Goal: Task Accomplishment & Management: Manage account settings

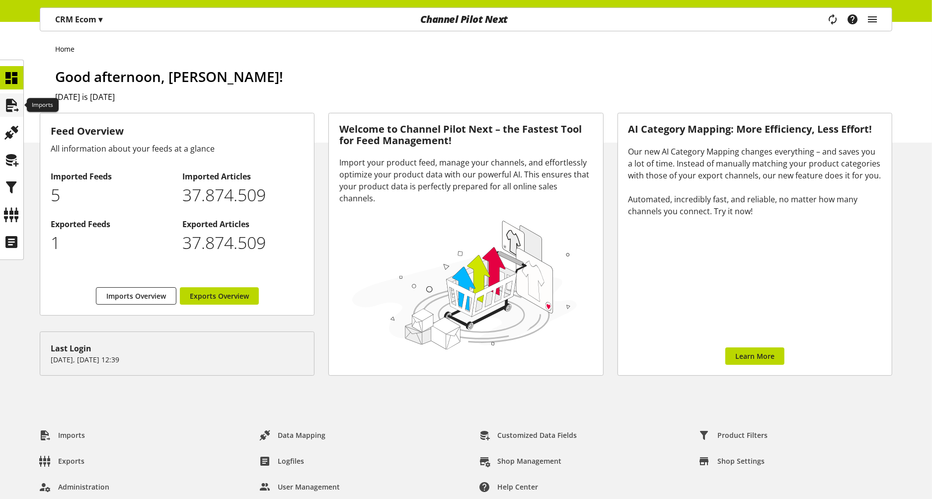
click at [18, 103] on icon at bounding box center [12, 105] width 16 height 20
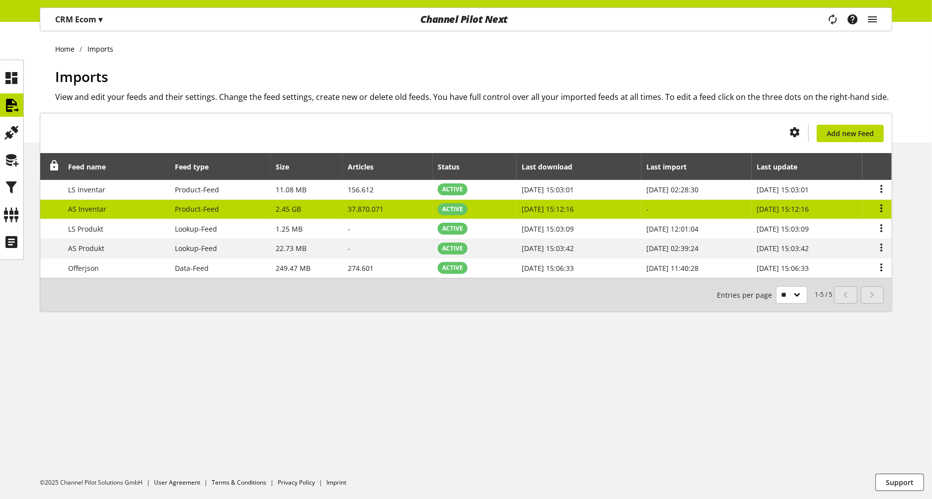
click at [645, 208] on td "-" at bounding box center [697, 210] width 110 height 20
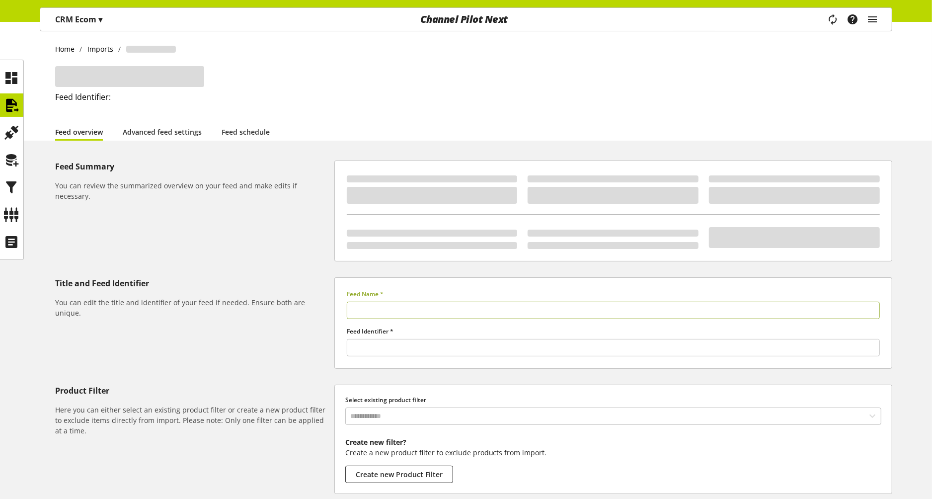
type input "**********"
type input "*****"
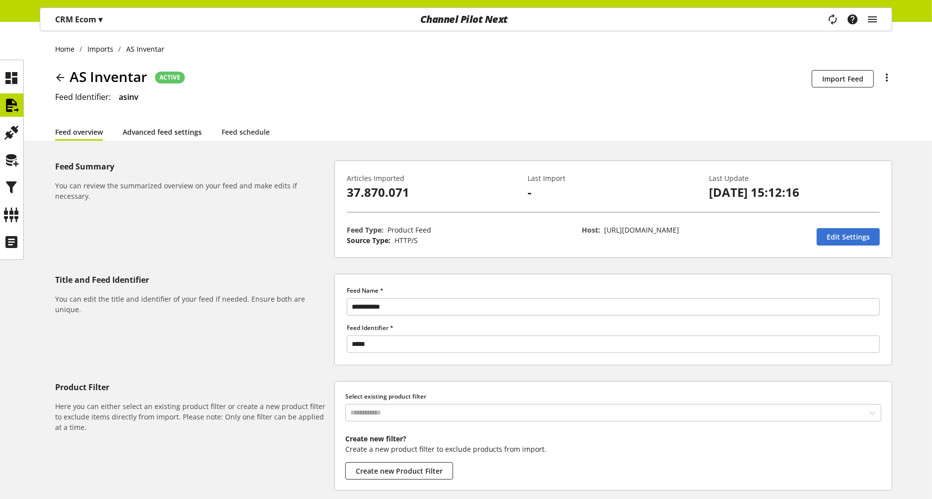
click at [168, 131] on link "Advanced feed settings" at bounding box center [162, 132] width 79 height 10
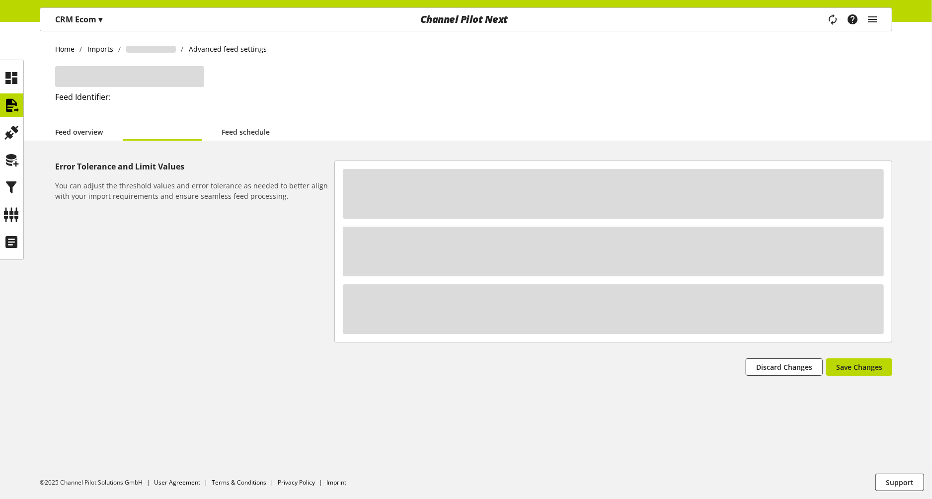
select select "********"
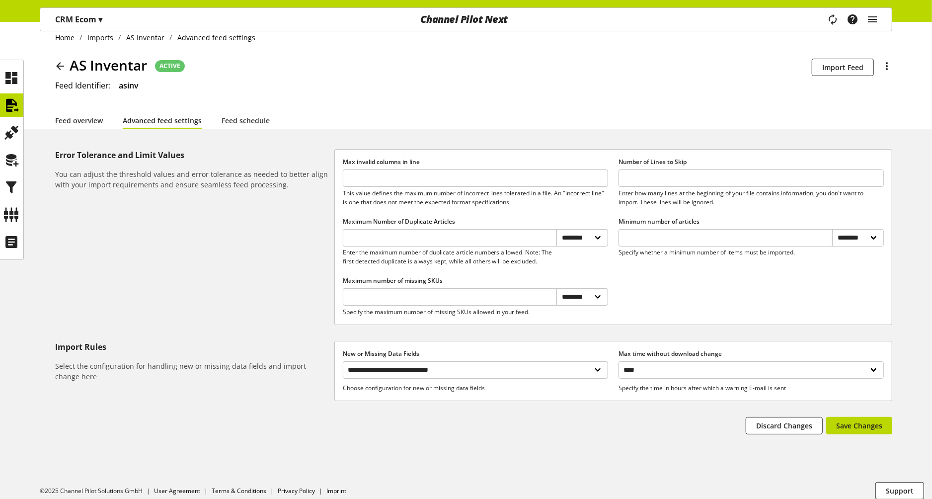
scroll to position [17, 0]
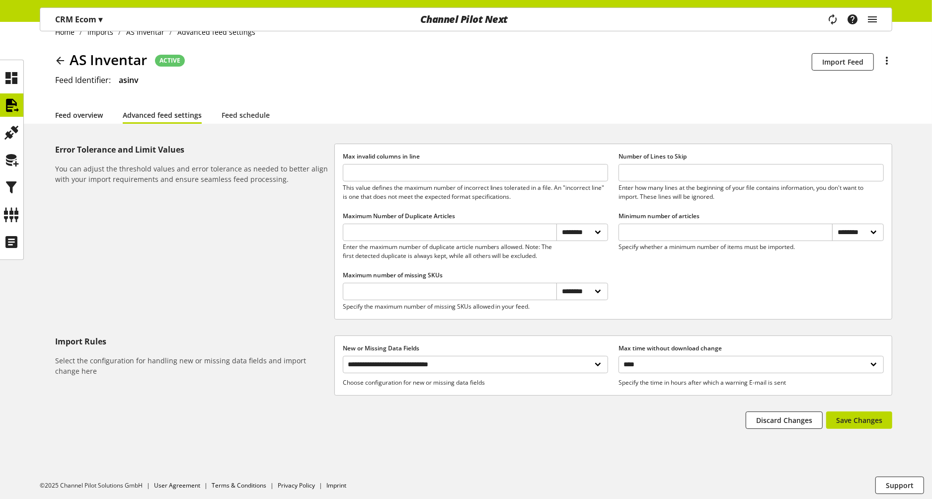
click at [72, 117] on link "Feed overview" at bounding box center [79, 115] width 48 height 10
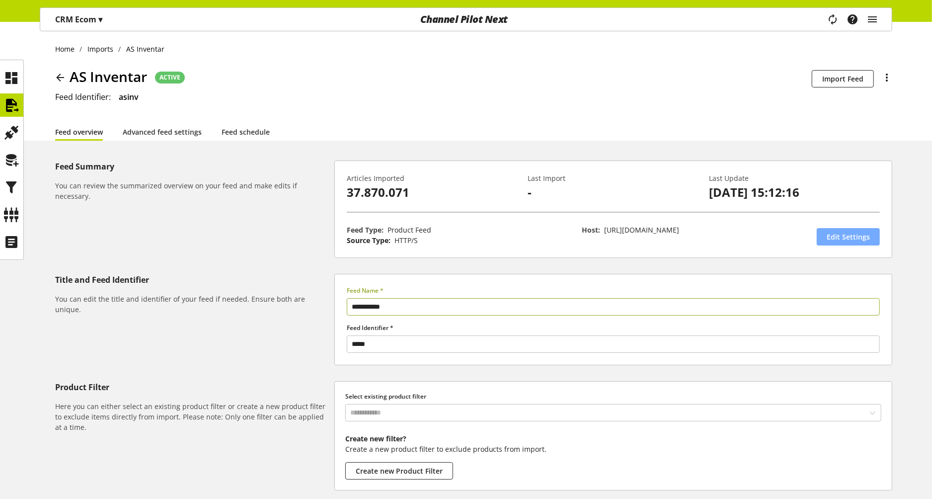
click at [851, 238] on span "Edit Settings" at bounding box center [848, 237] width 43 height 10
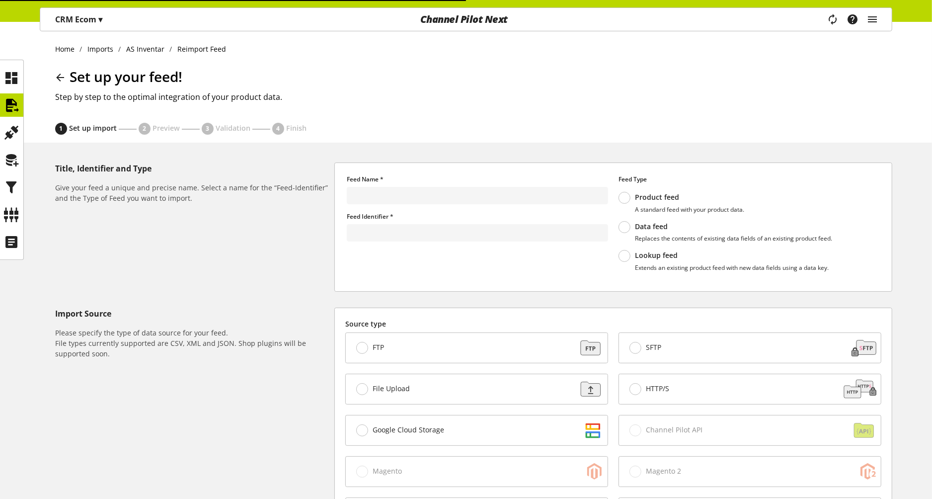
type input "**********"
type input "*****"
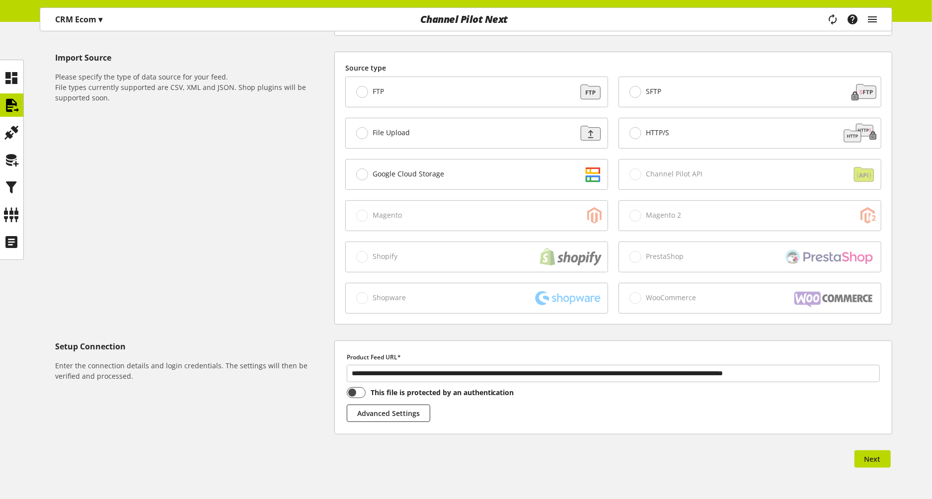
scroll to position [279, 0]
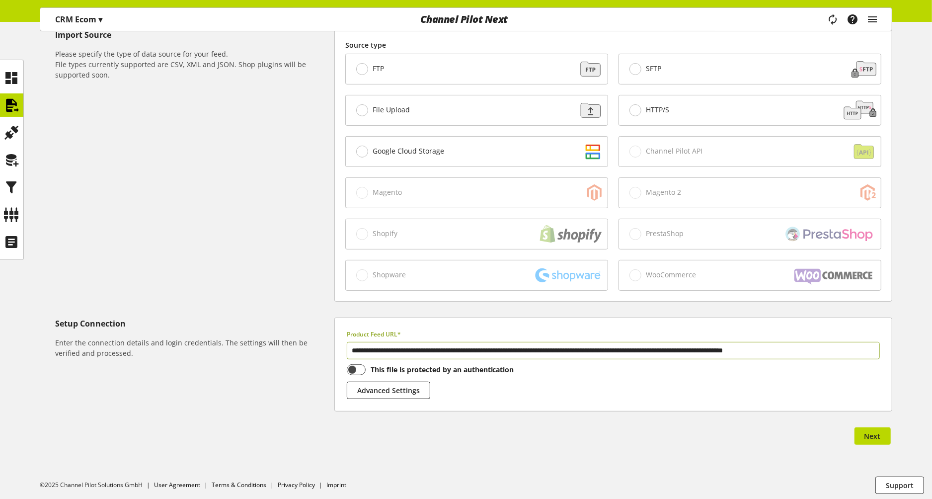
click at [751, 350] on input "**********" at bounding box center [613, 350] width 533 height 17
drag, startPoint x: 751, startPoint y: 350, endPoint x: 907, endPoint y: 353, distance: 156.1
click at [907, 353] on div "**********" at bounding box center [466, 176] width 932 height 585
click at [309, 259] on div "Import Source Please specify the type of data source for your feed. File types …" at bounding box center [194, 165] width 279 height 273
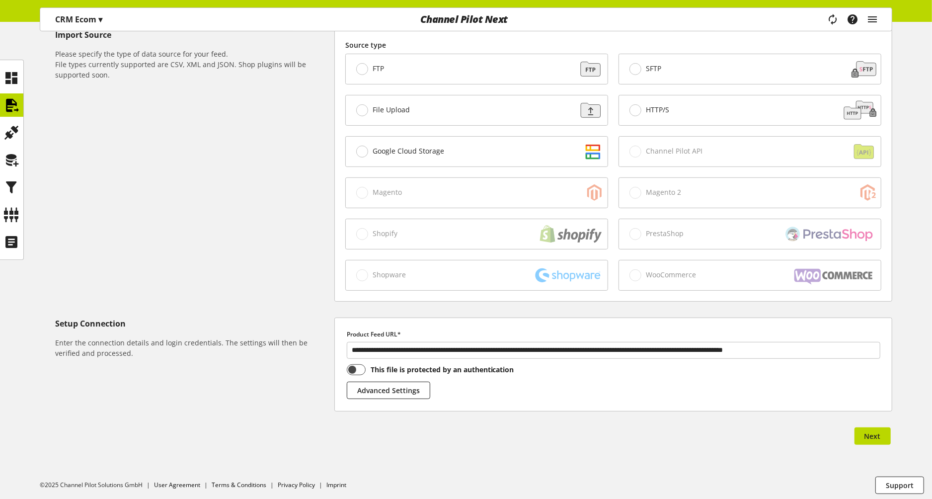
scroll to position [0, 0]
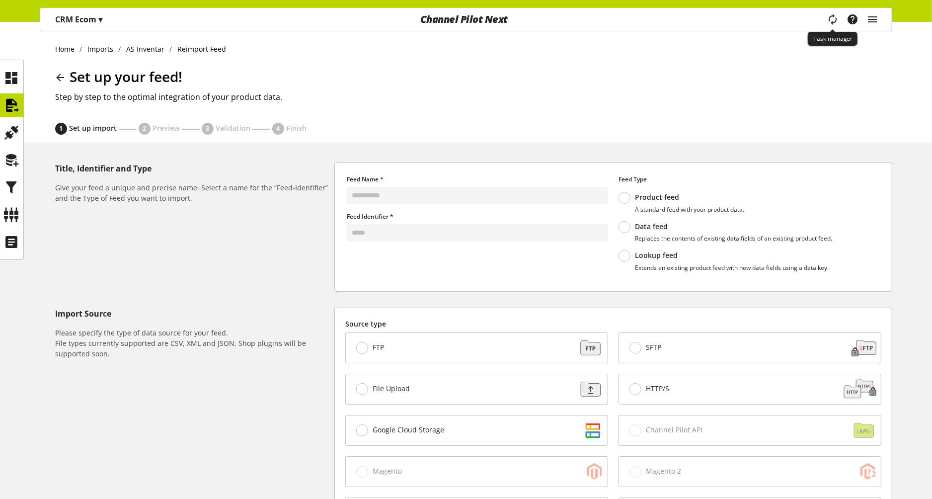
click at [829, 22] on icon "main navigation" at bounding box center [832, 18] width 19 height 21
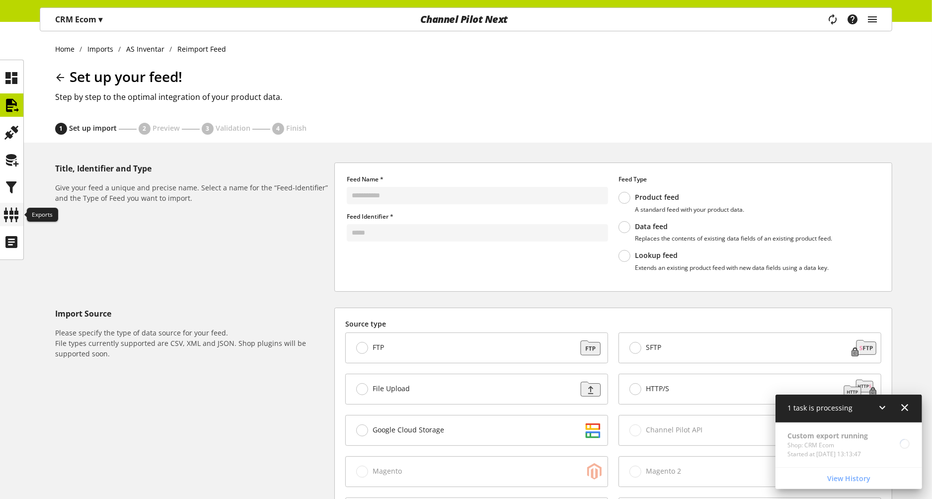
click at [15, 211] on icon at bounding box center [12, 215] width 16 height 20
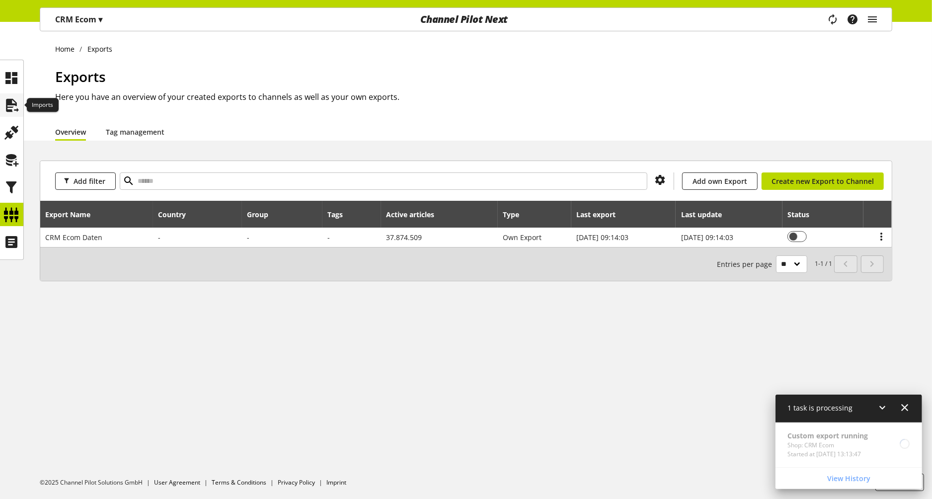
click at [18, 104] on icon at bounding box center [12, 105] width 16 height 20
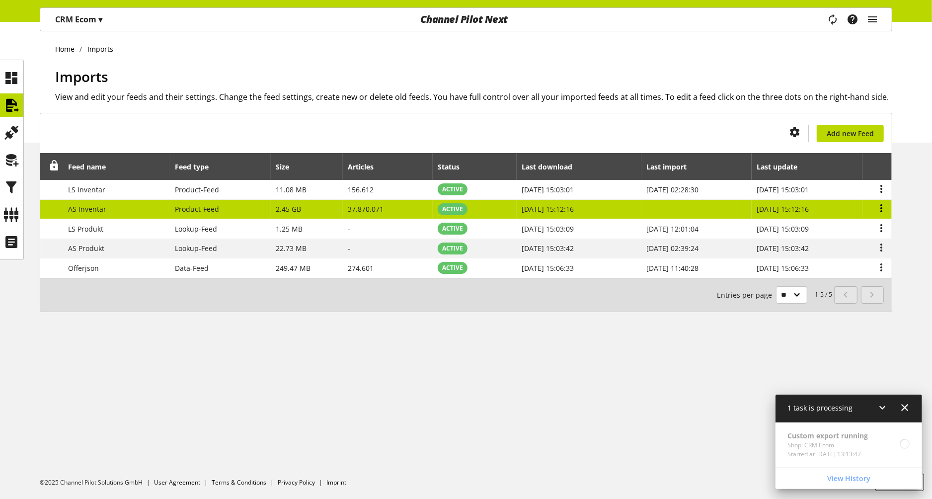
click at [883, 208] on icon at bounding box center [882, 208] width 12 height 18
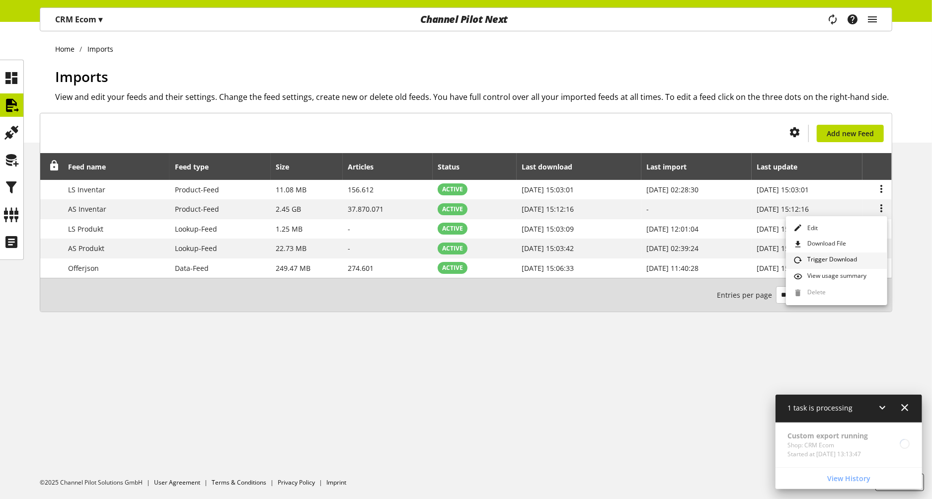
click at [819, 258] on span "Trigger Download" at bounding box center [831, 260] width 54 height 11
click at [12, 213] on icon at bounding box center [12, 215] width 16 height 20
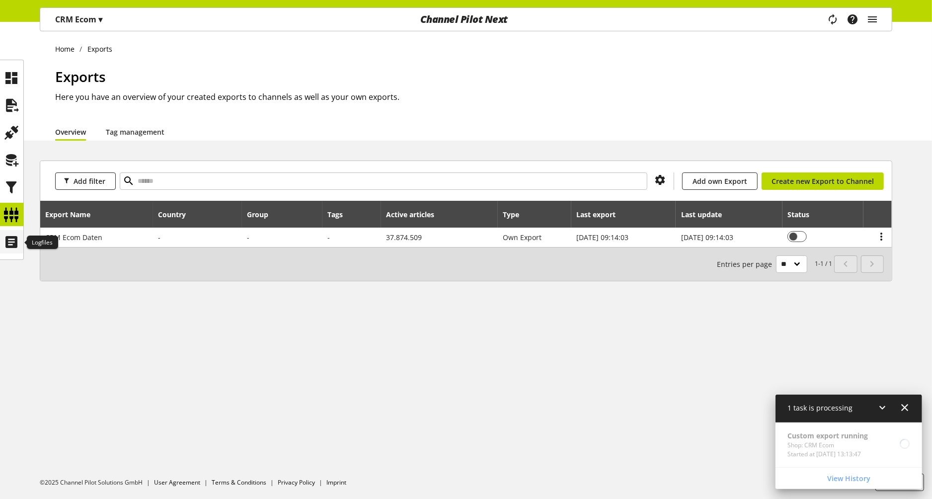
click at [6, 240] on icon at bounding box center [12, 242] width 16 height 20
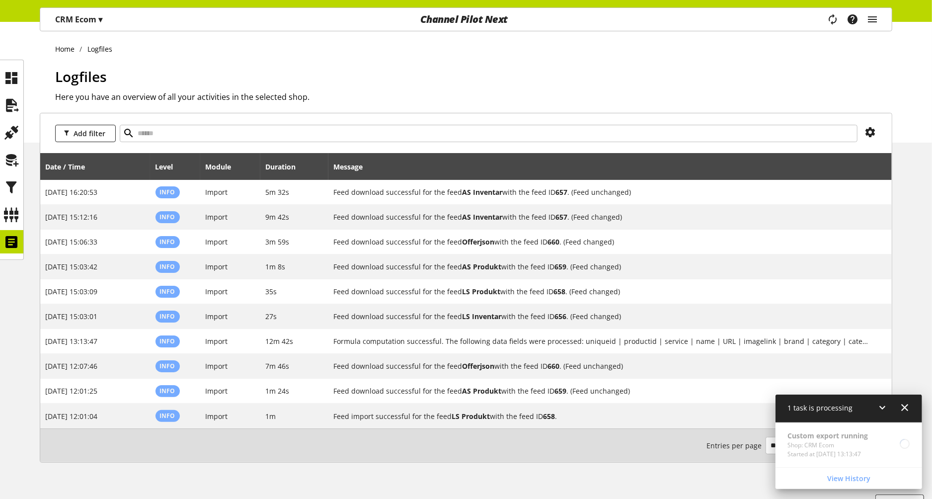
click at [906, 405] on icon at bounding box center [905, 408] width 12 height 18
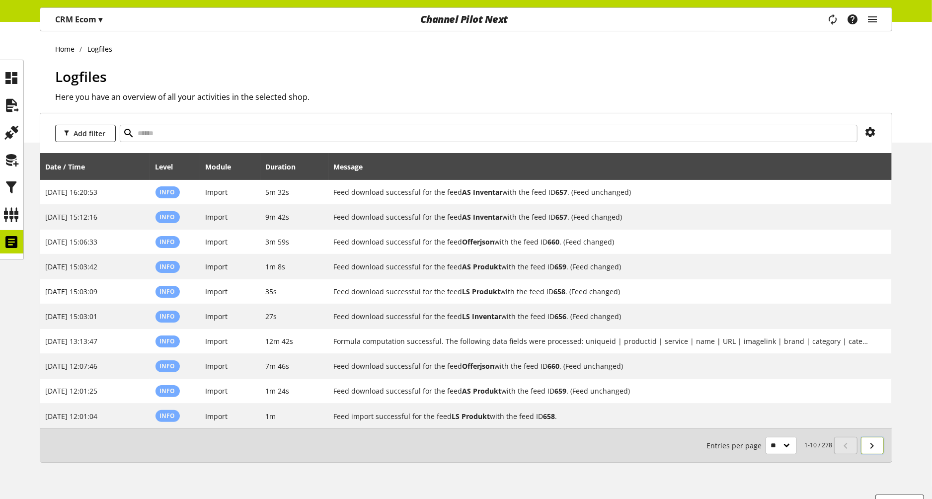
click at [872, 449] on icon at bounding box center [873, 446] width 12 height 18
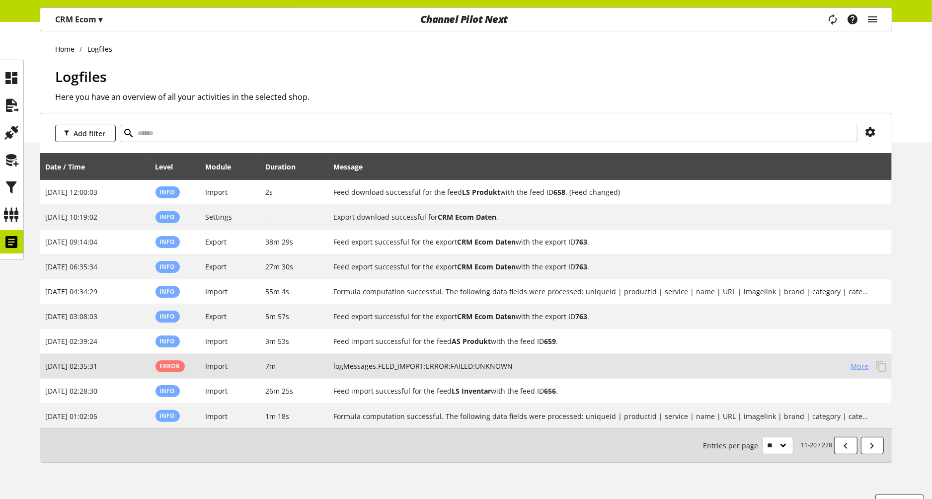
click at [855, 363] on span "More" at bounding box center [860, 366] width 18 height 10
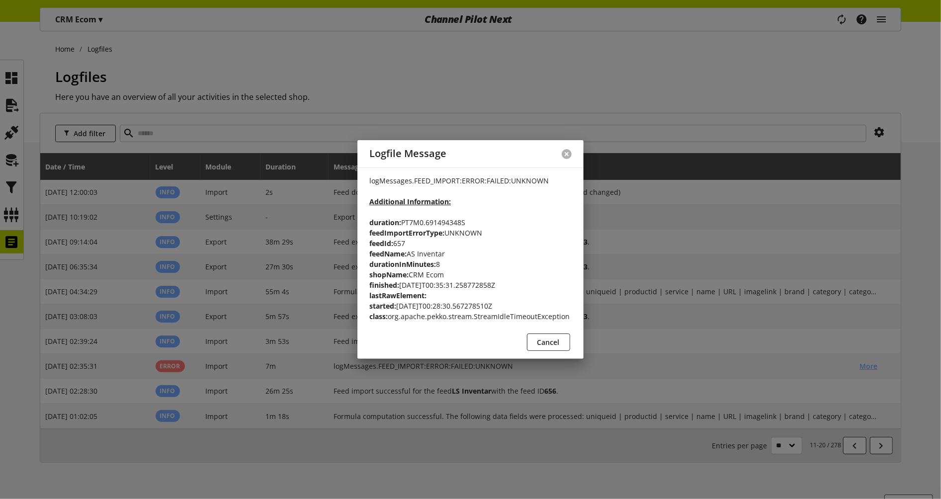
click at [568, 154] on button at bounding box center [567, 154] width 10 height 10
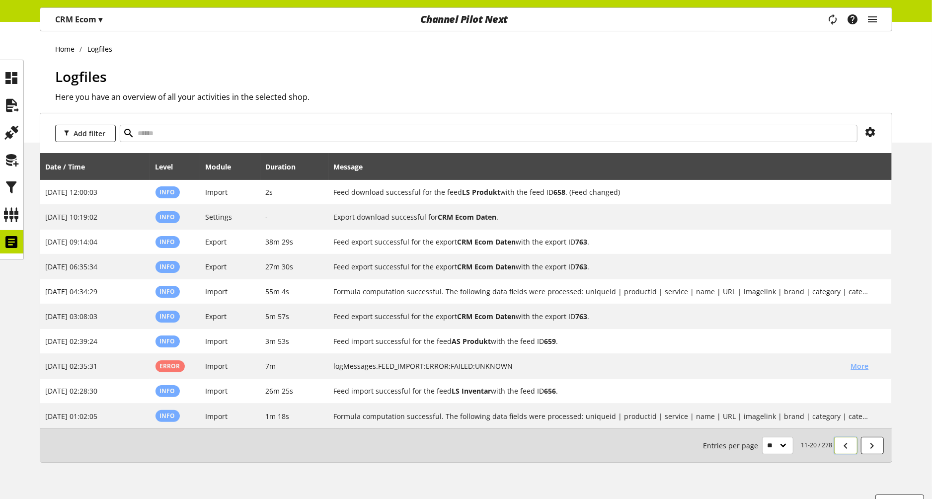
click at [846, 442] on icon at bounding box center [846, 446] width 12 height 18
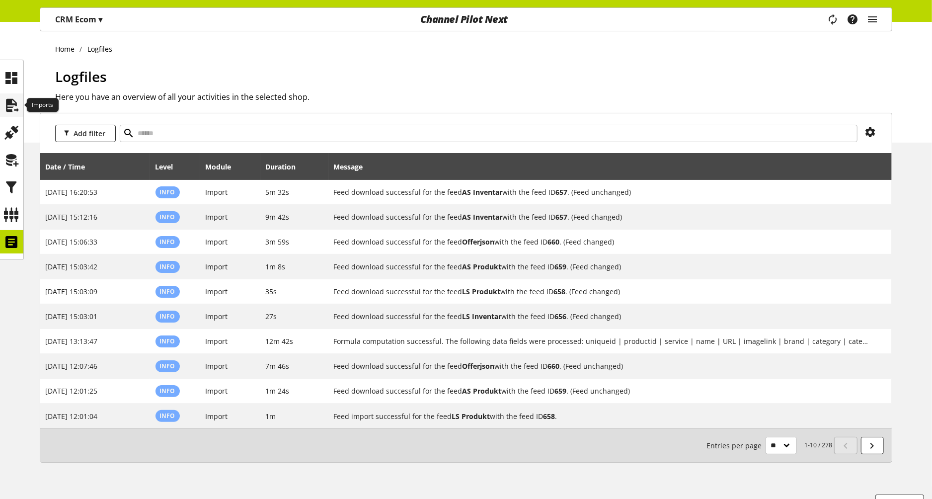
click at [13, 102] on icon at bounding box center [12, 105] width 16 height 20
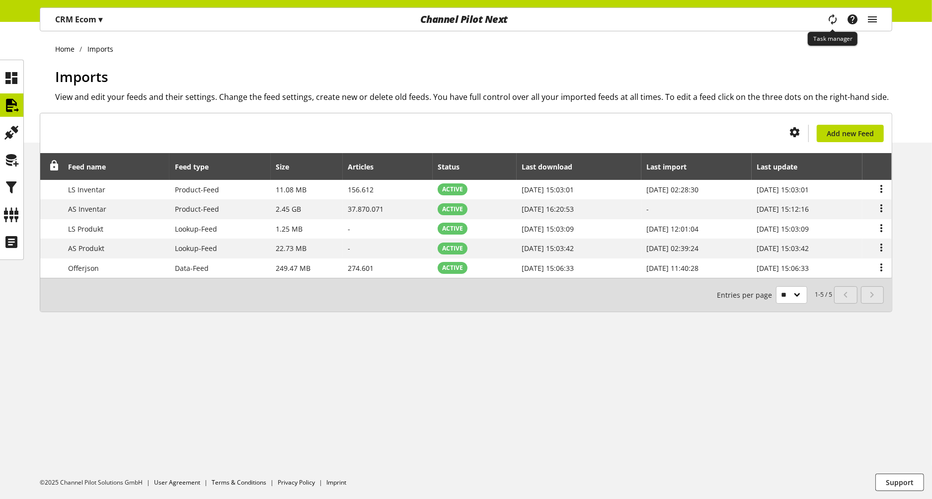
click at [835, 17] on icon "main navigation" at bounding box center [833, 19] width 15 height 20
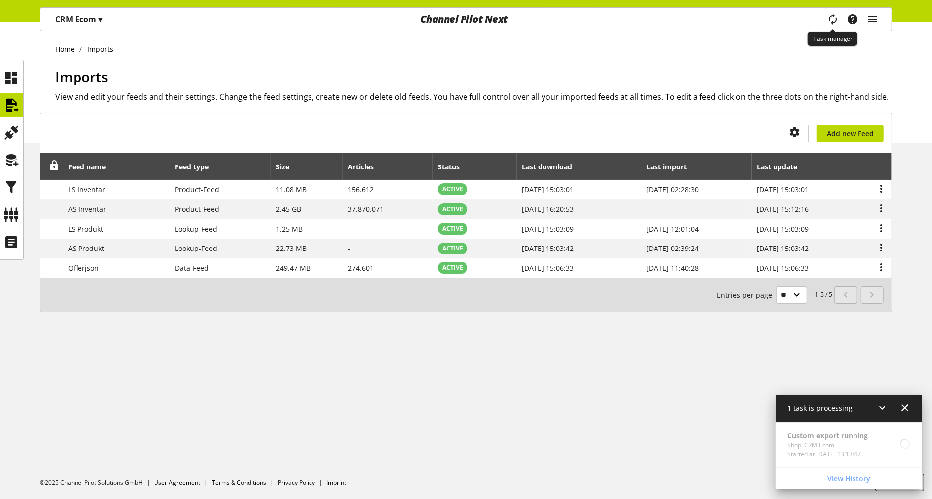
click at [835, 15] on icon "main navigation" at bounding box center [832, 18] width 19 height 21
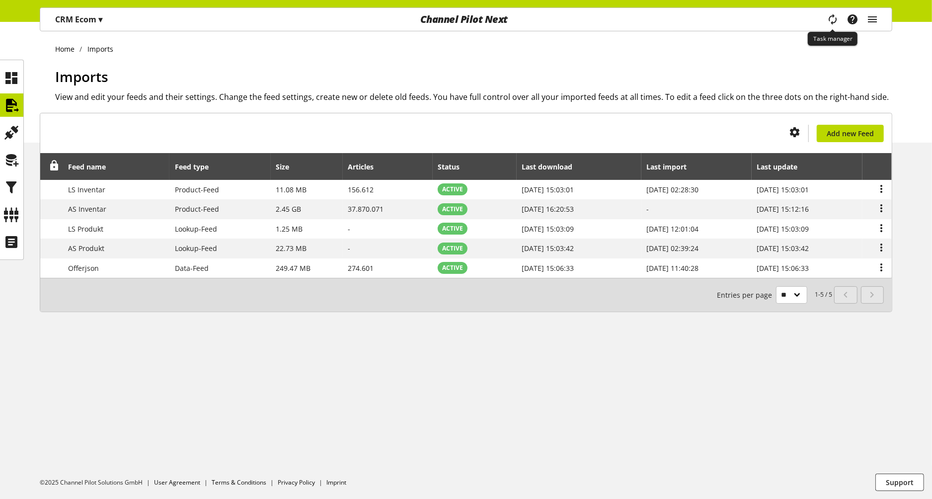
click at [835, 15] on icon "main navigation" at bounding box center [833, 19] width 15 height 20
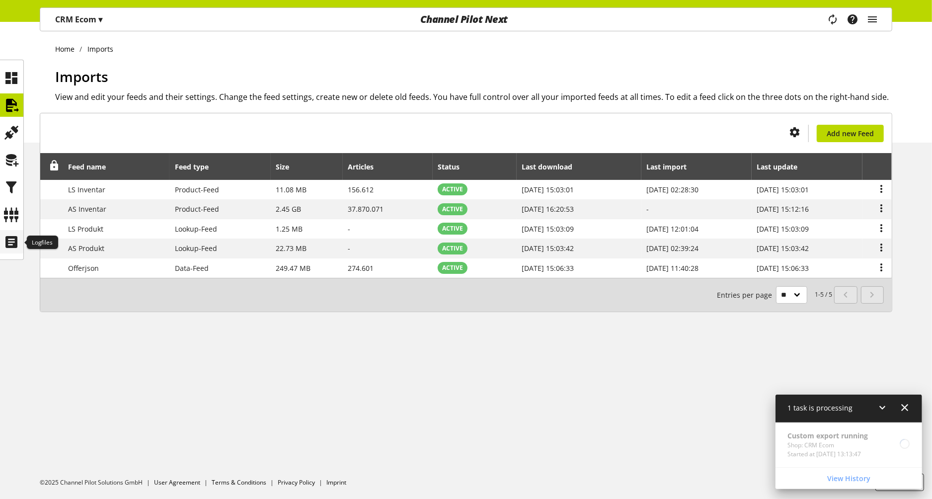
click at [15, 240] on icon at bounding box center [12, 242] width 16 height 20
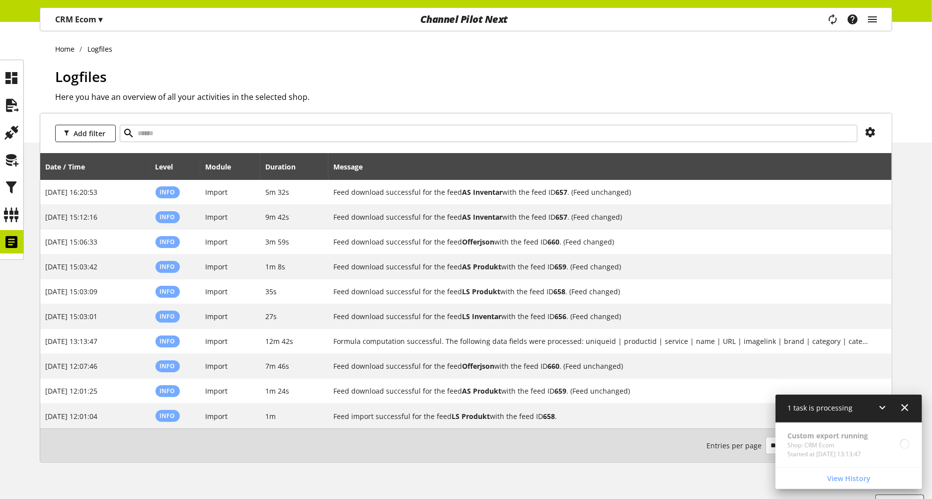
click at [904, 409] on icon at bounding box center [905, 408] width 12 height 18
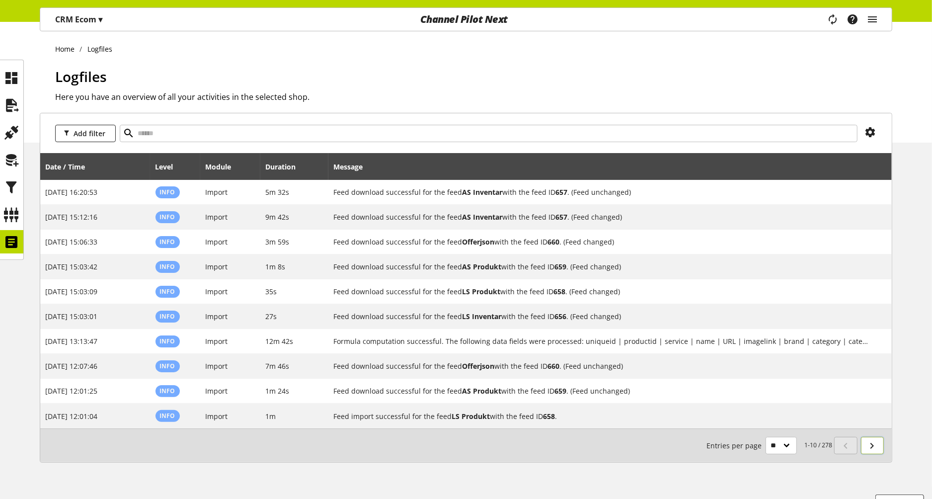
click at [869, 443] on icon at bounding box center [873, 446] width 12 height 18
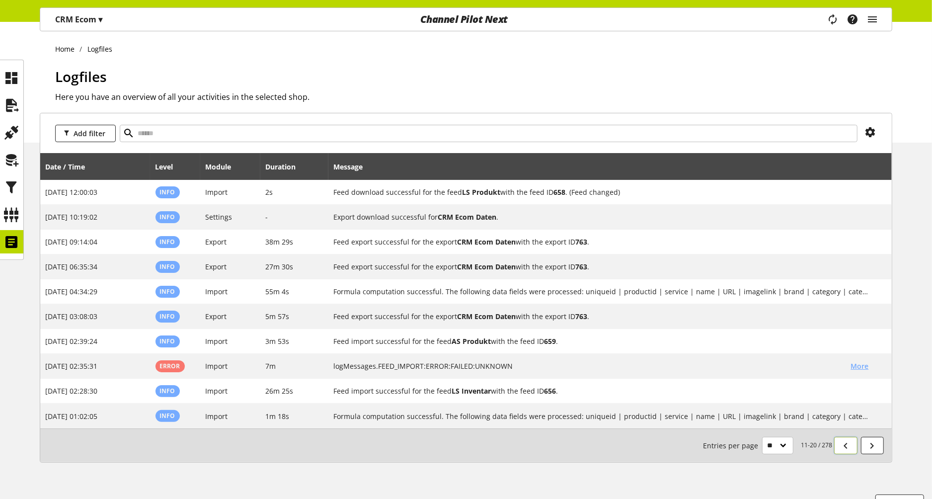
click at [850, 451] on icon at bounding box center [846, 446] width 12 height 18
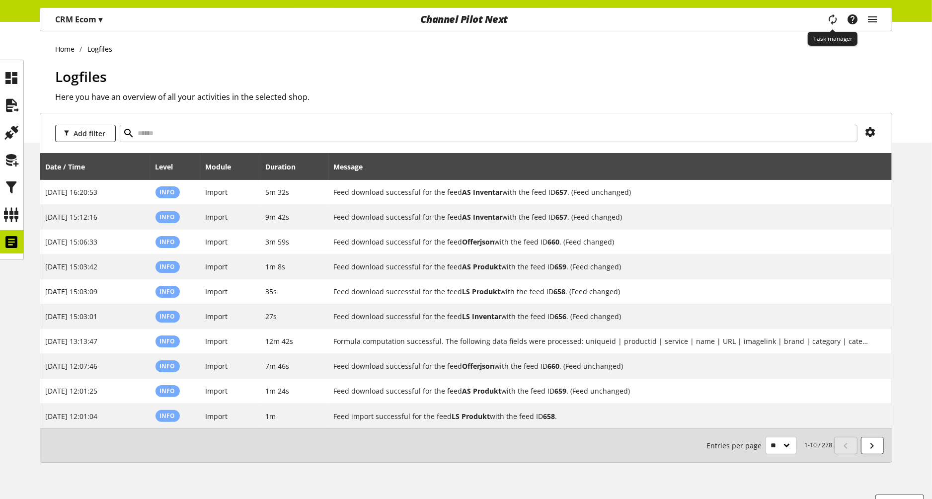
click at [833, 16] on icon "main navigation" at bounding box center [832, 19] width 17 height 21
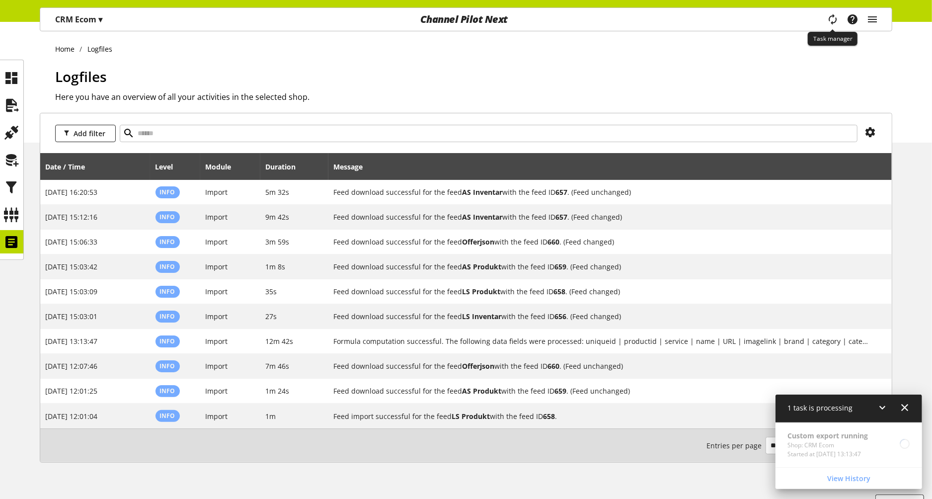
click at [833, 16] on icon "main navigation" at bounding box center [833, 19] width 15 height 20
